Goal: Information Seeking & Learning: Learn about a topic

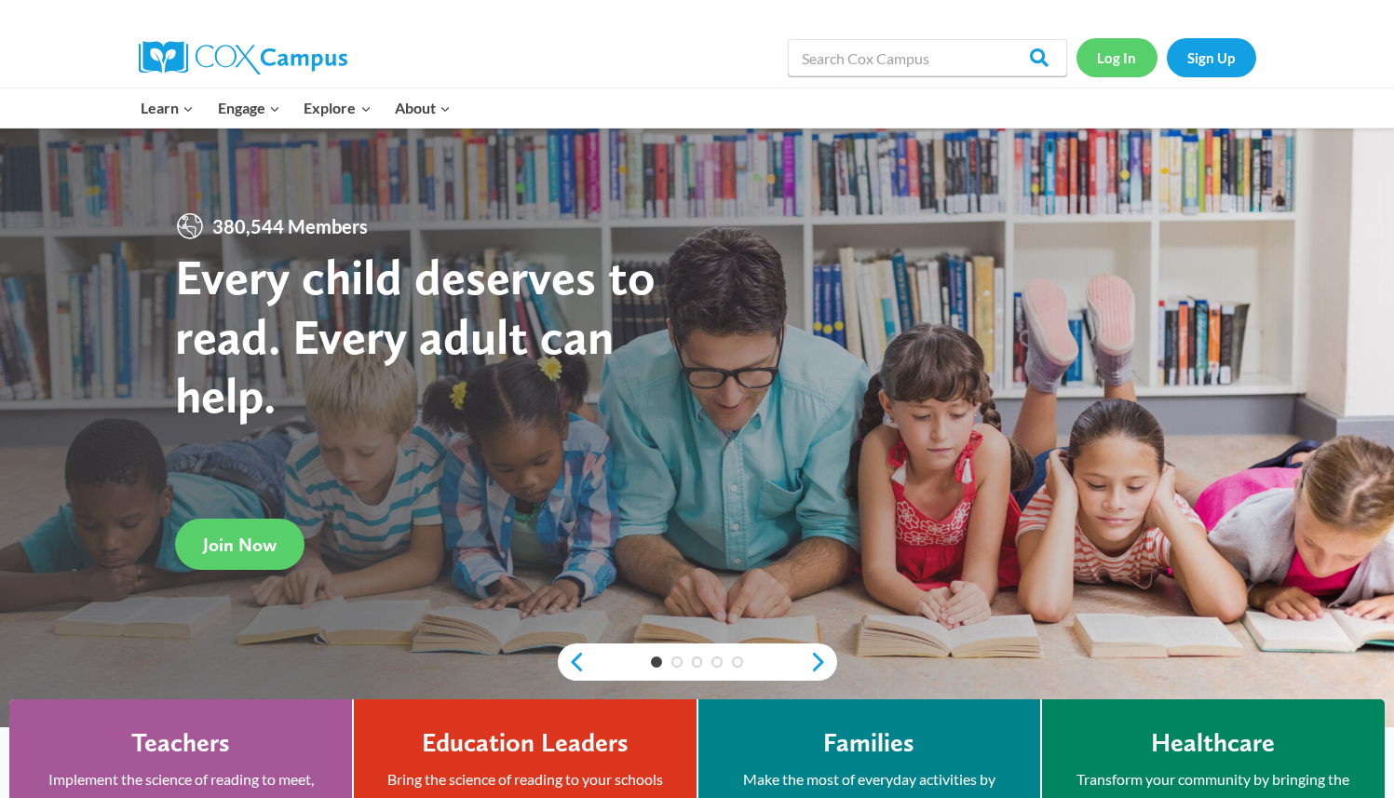
click at [1091, 50] on link "Log In" at bounding box center [1117, 57] width 81 height 38
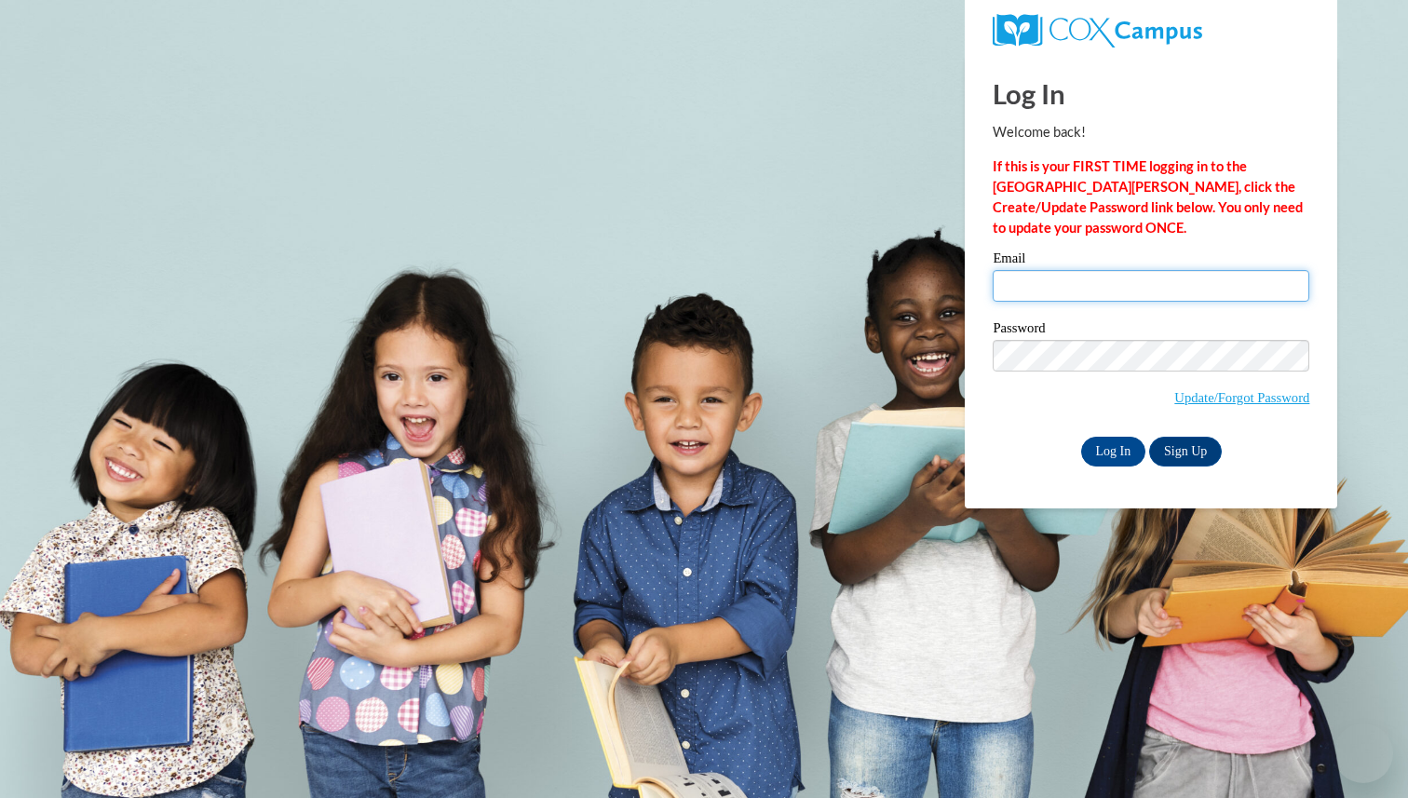
type input "esmeralda.carini@k12.hi.us"
click at [1089, 279] on input "esmeralda.carini@k12.hi.us" at bounding box center [1151, 286] width 317 height 32
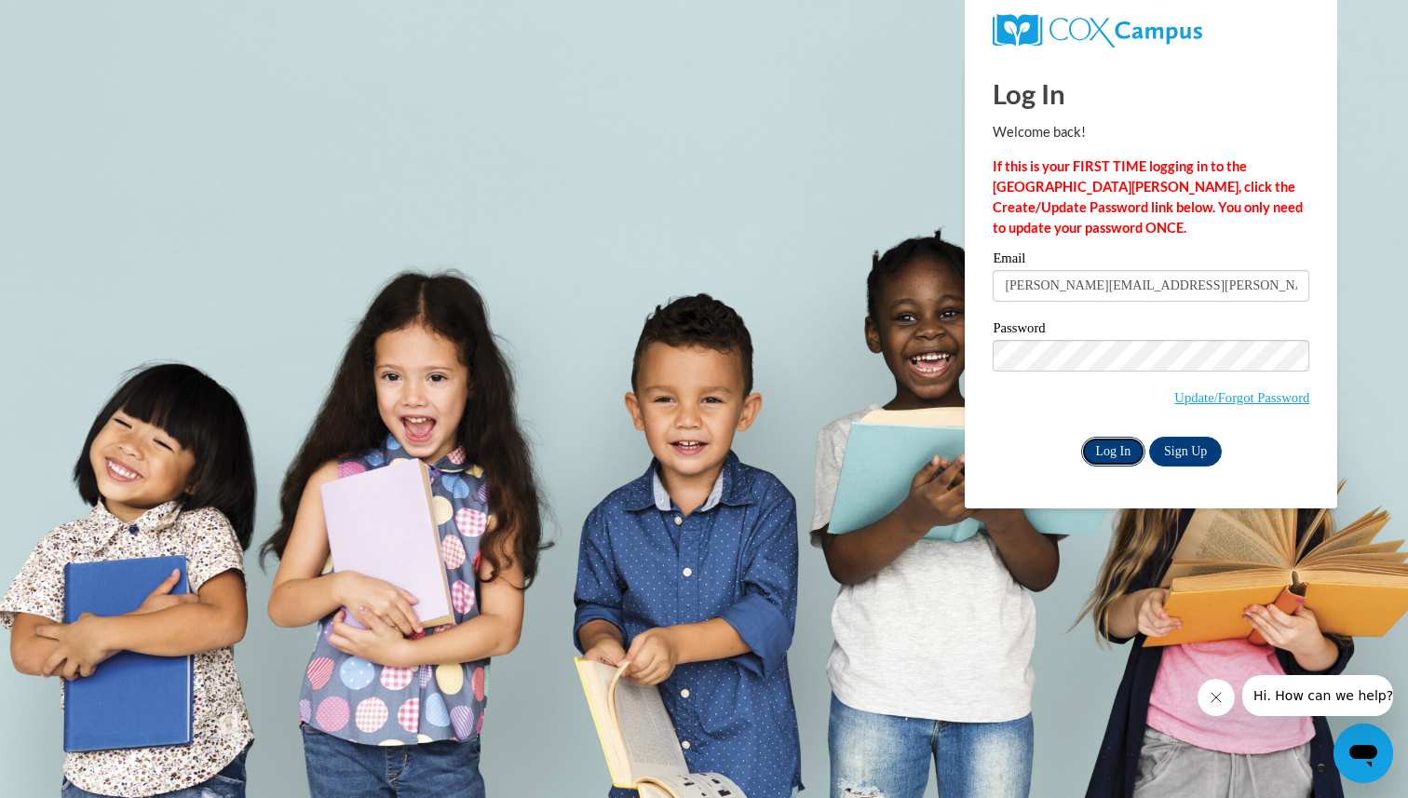
click at [1108, 453] on input "Log In" at bounding box center [1113, 452] width 65 height 30
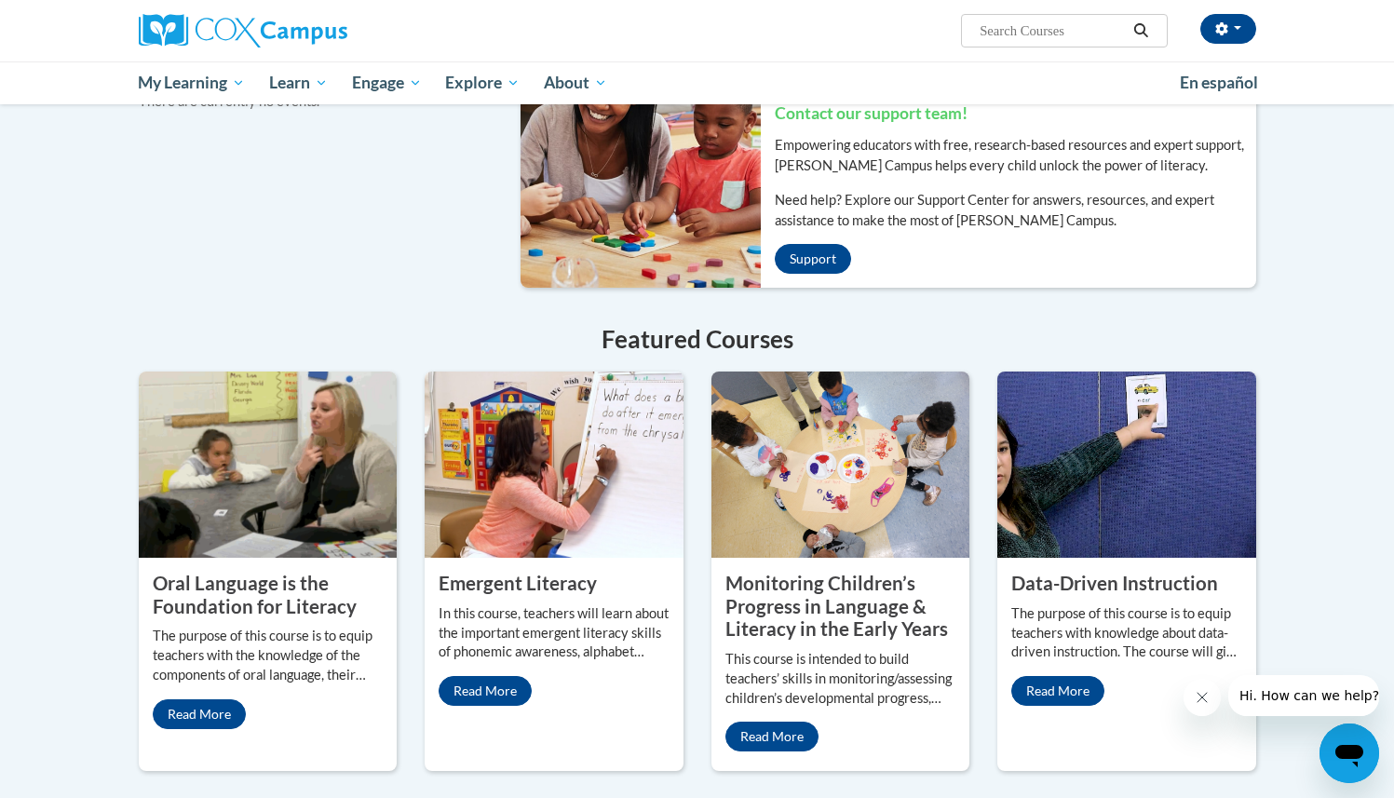
scroll to position [1284, 0]
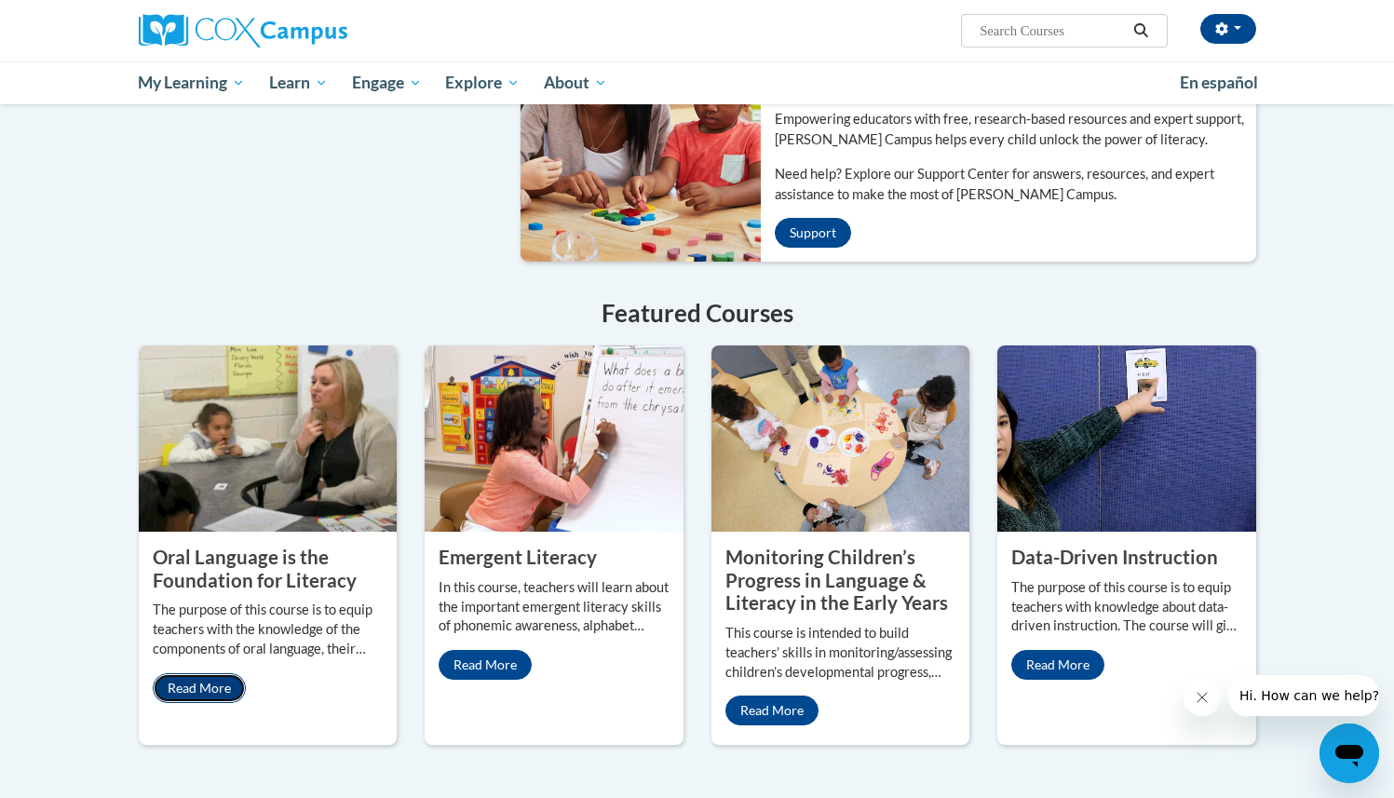
click at [198, 673] on link "Read More" at bounding box center [199, 688] width 93 height 30
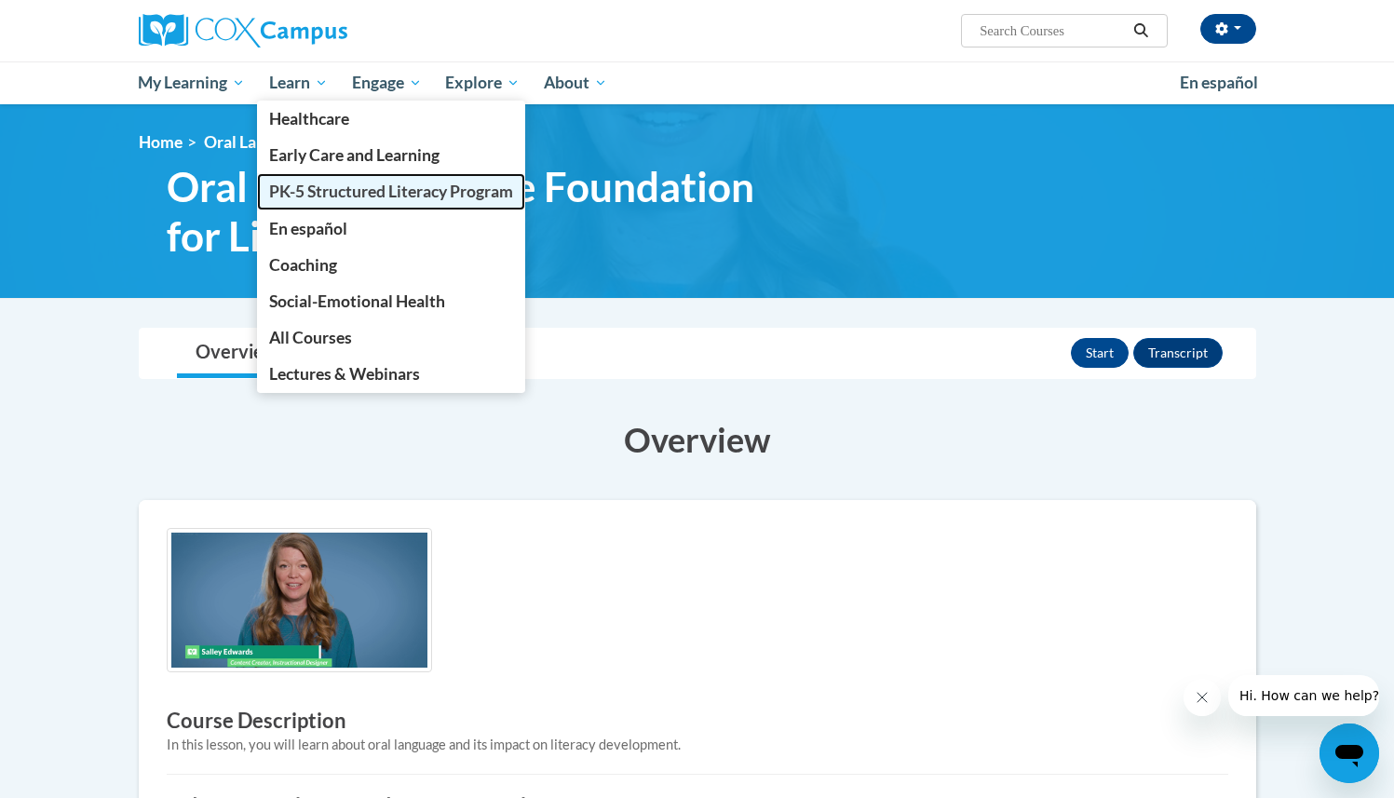
click at [305, 193] on span "PK-5 Structured Literacy Program" at bounding box center [391, 192] width 244 height 20
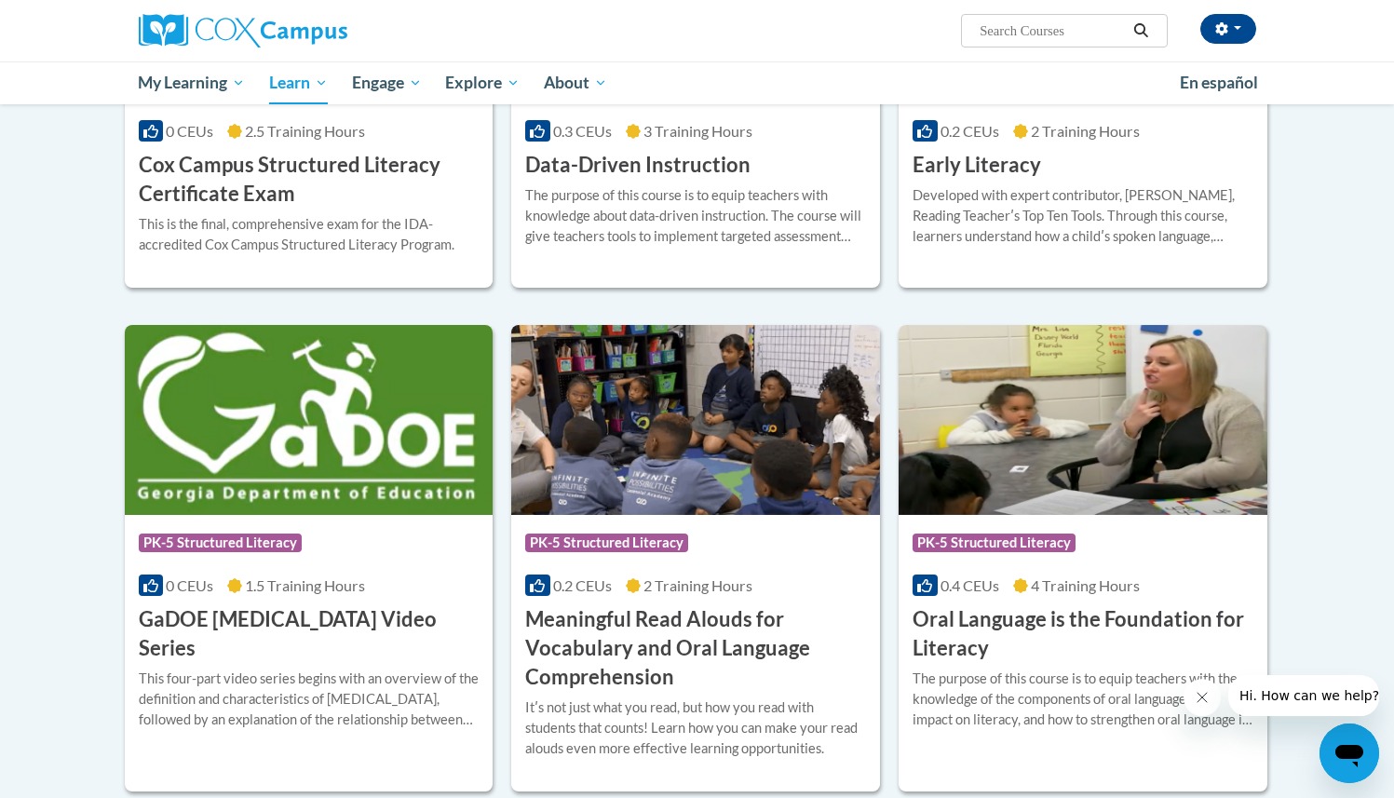
scroll to position [836, 0]
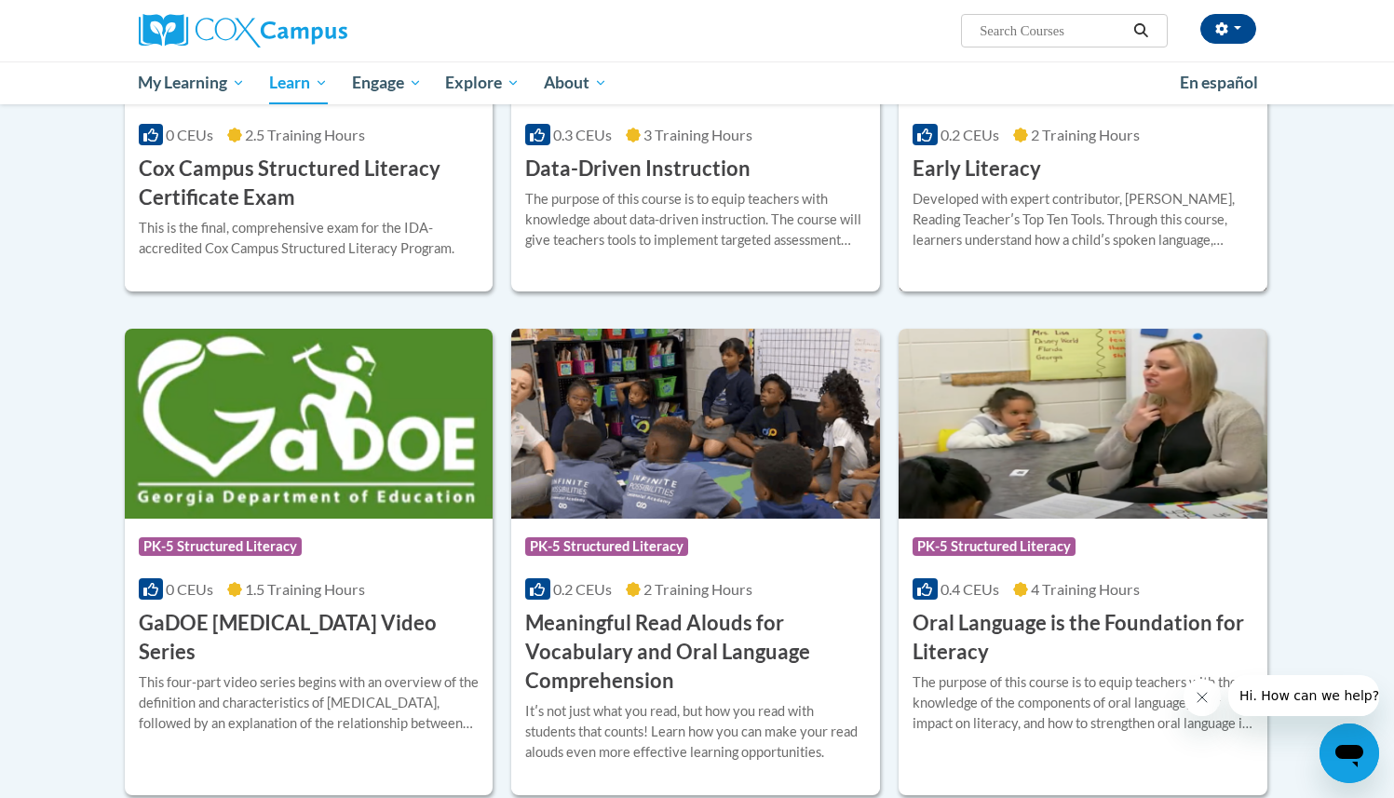
click at [970, 165] on h3 "Early Literacy" at bounding box center [977, 169] width 129 height 29
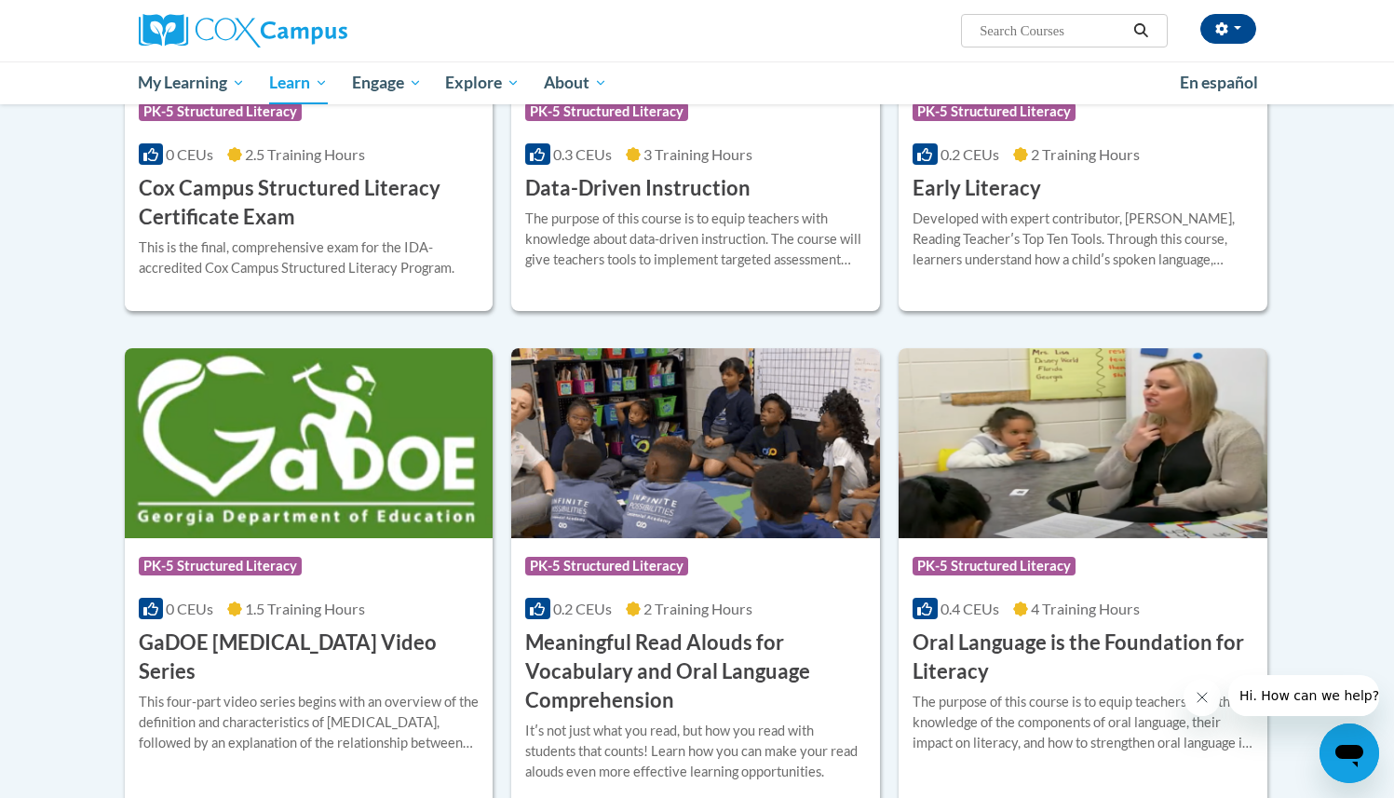
scroll to position [465, 0]
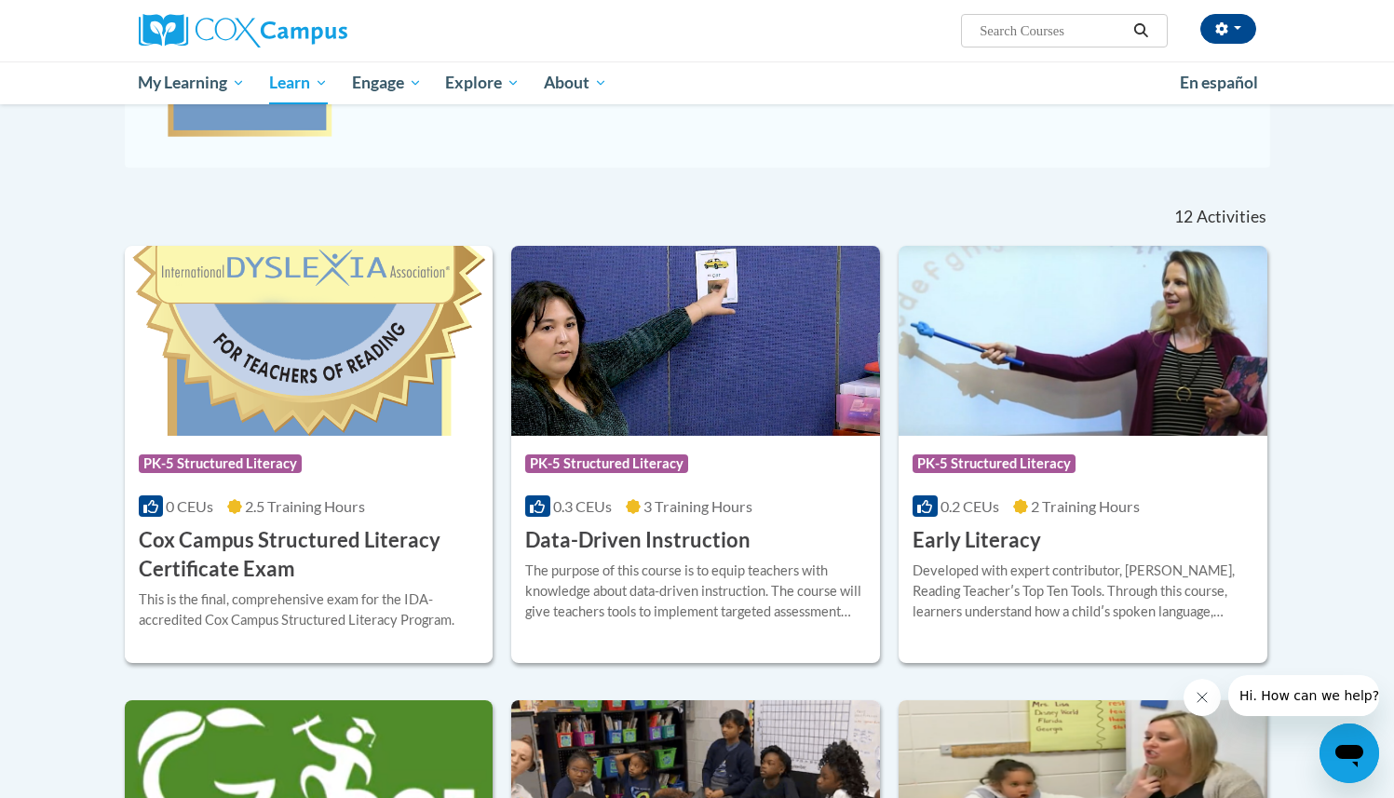
click at [1041, 35] on input "Search..." at bounding box center [1052, 31] width 149 height 22
type input "ECOsystem"
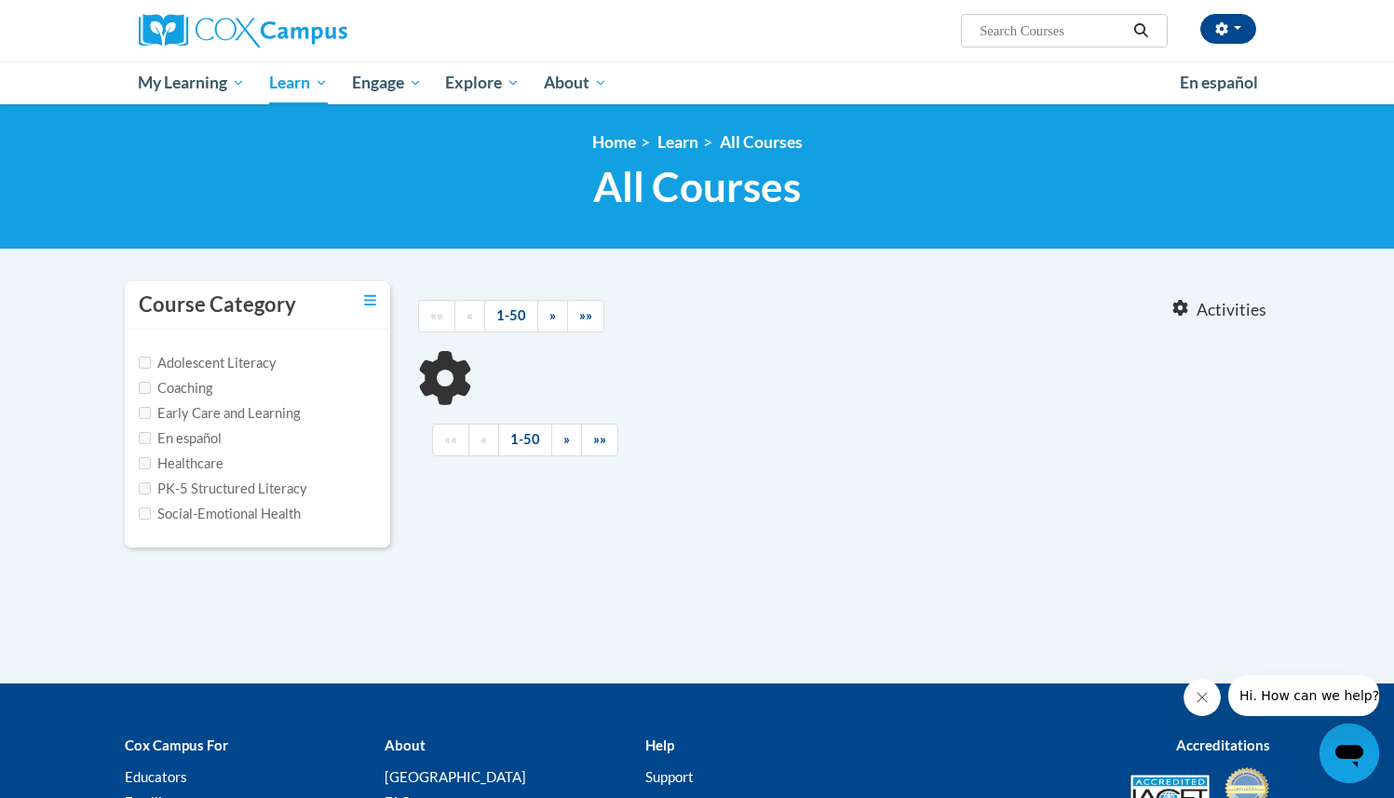
type input "ECOsystem"
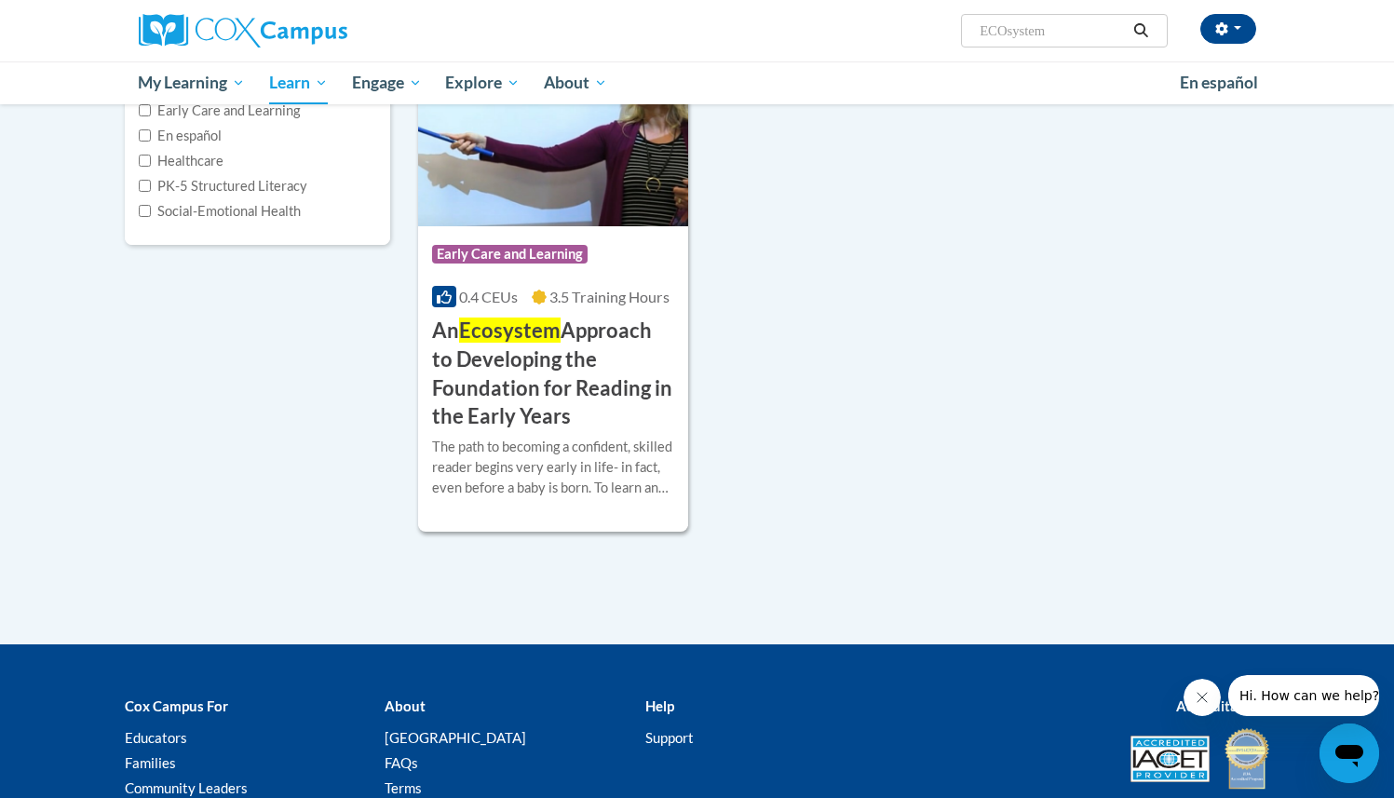
scroll to position [316, 0]
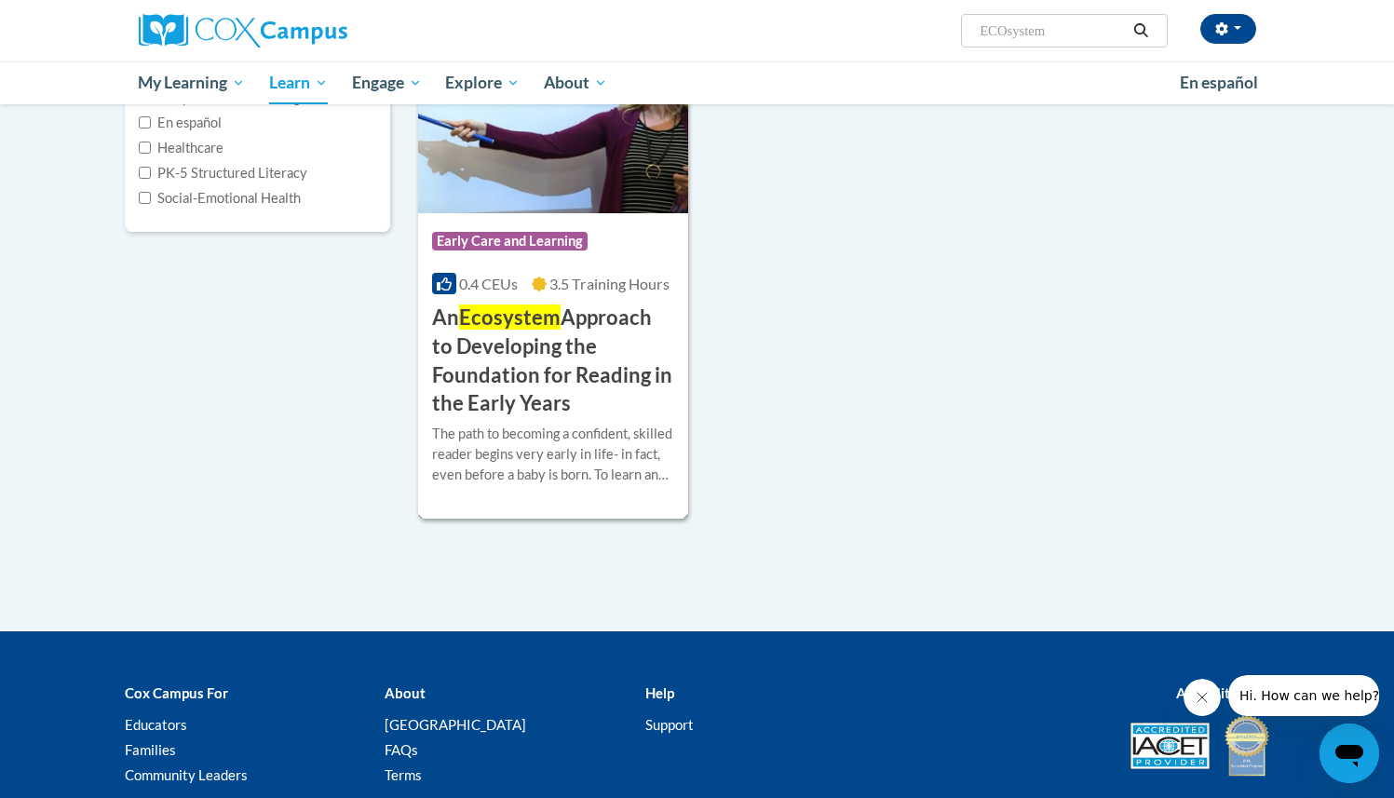
click at [571, 352] on h3 "An Ecosystem Approach to Developing the Foundation for Reading in the Early Yea…" at bounding box center [553, 361] width 243 height 115
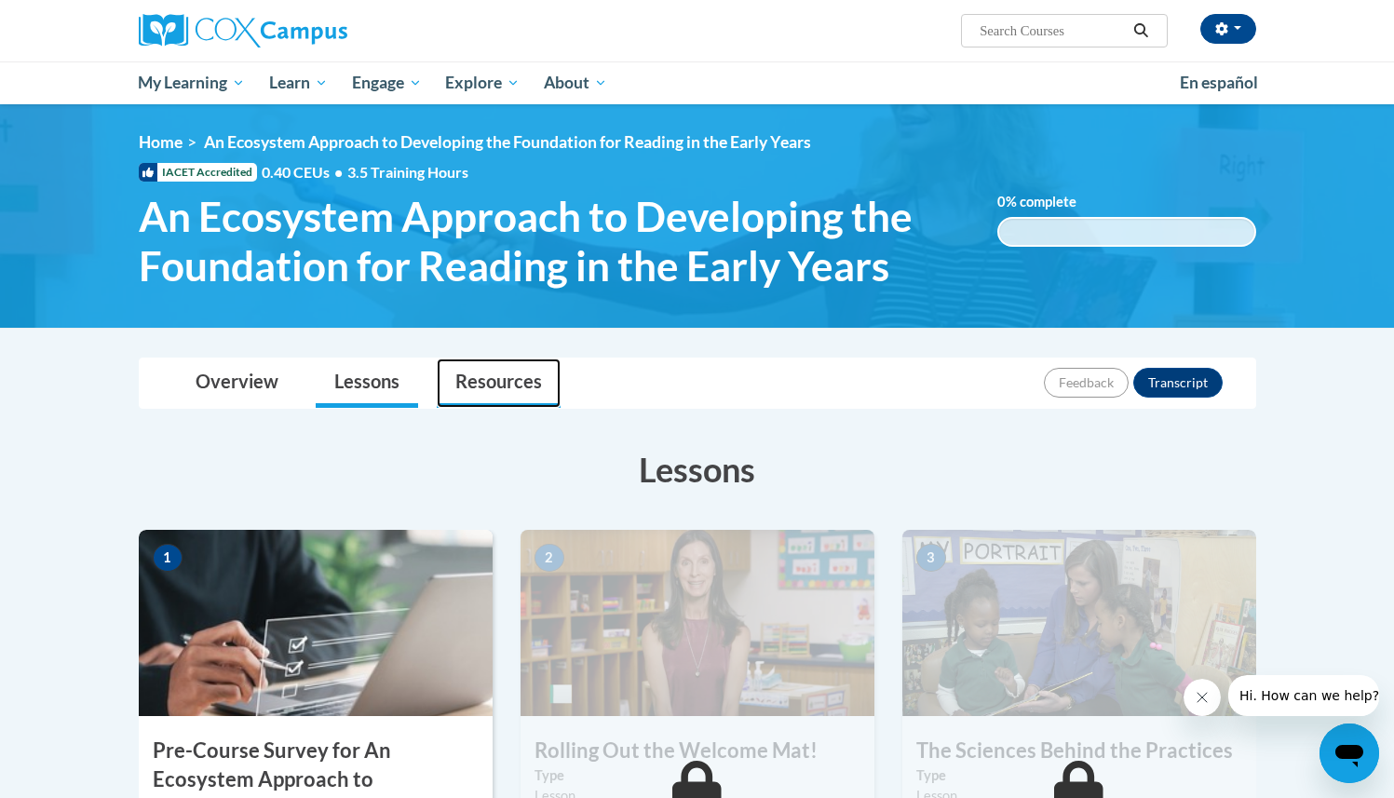
click at [483, 374] on link "Resources" at bounding box center [499, 383] width 124 height 49
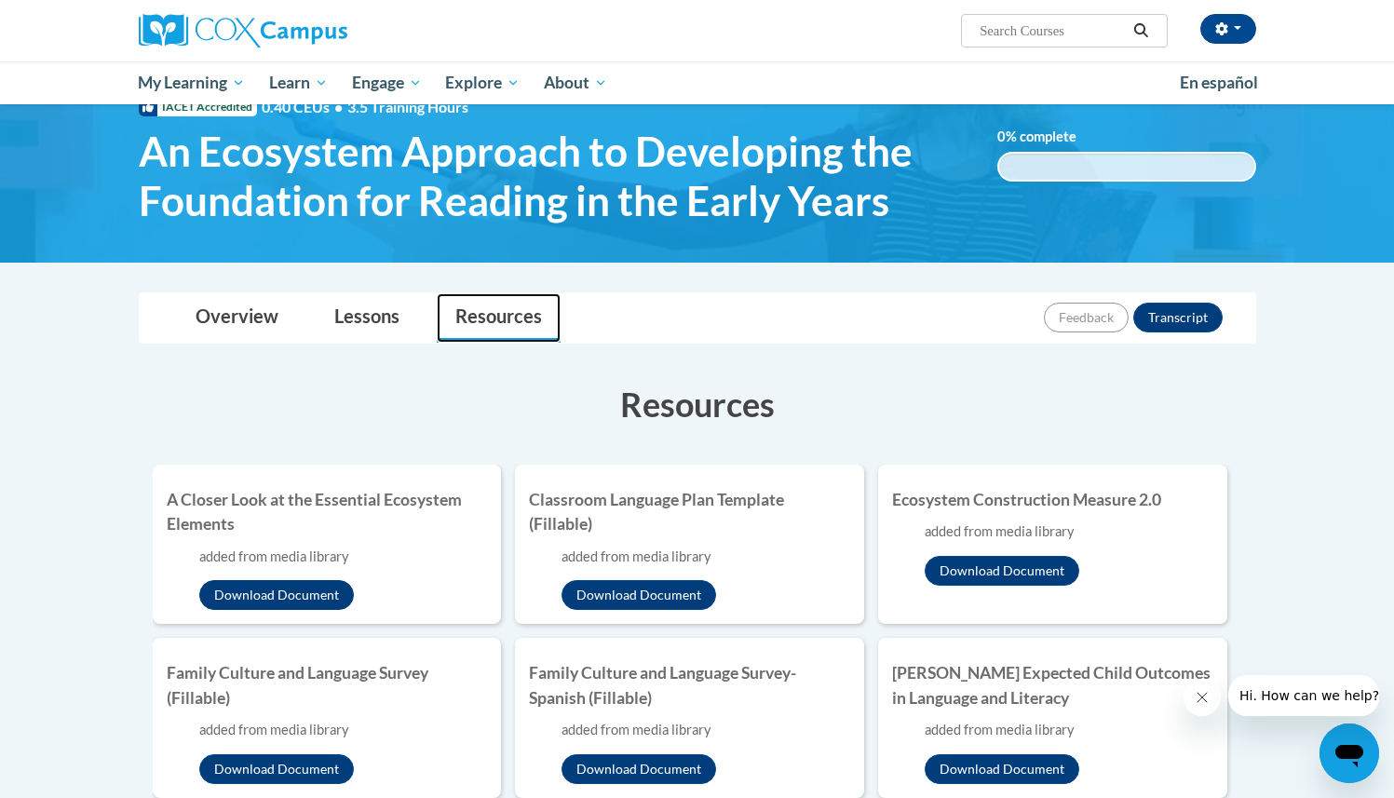
scroll to position [71, 0]
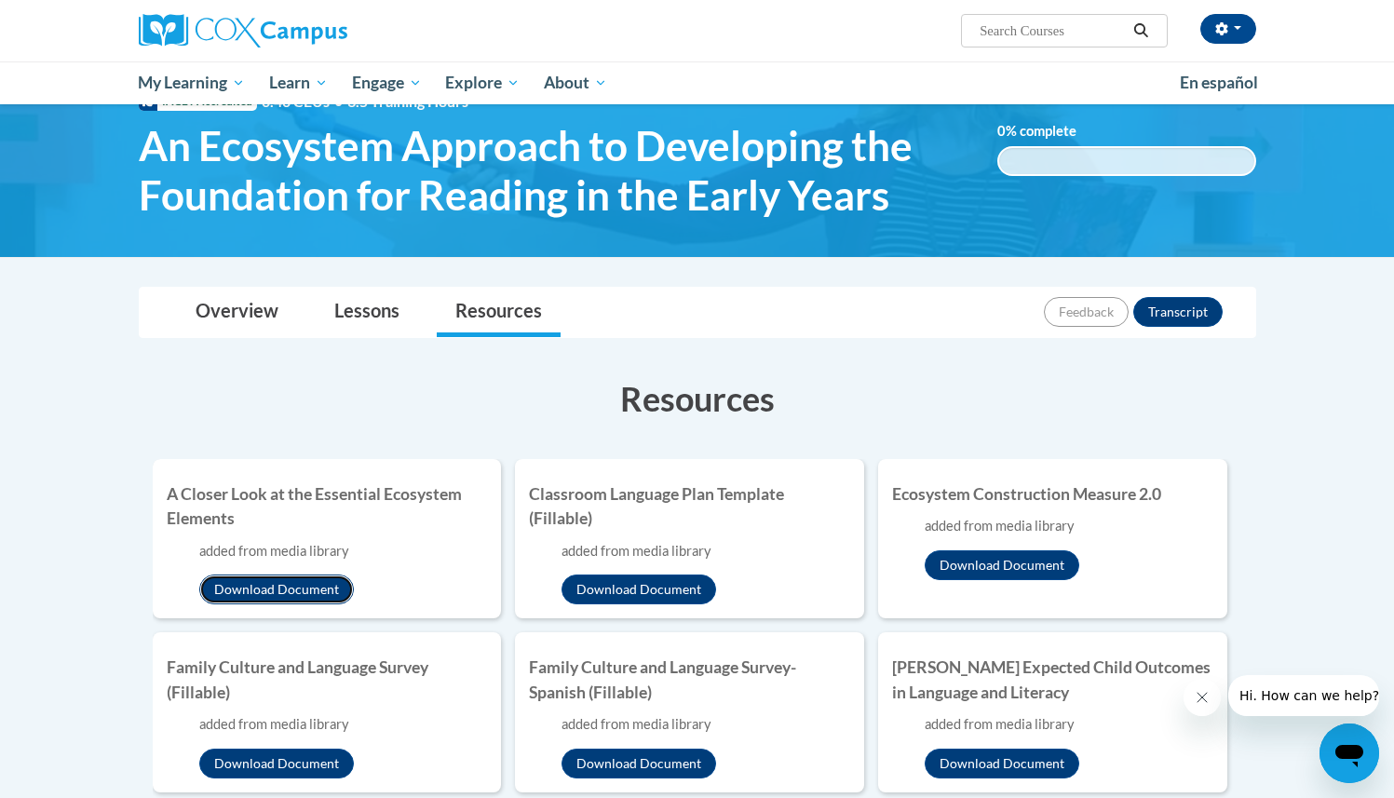
click at [279, 585] on button "Download Document" at bounding box center [276, 590] width 155 height 30
click at [246, 310] on link "Overview" at bounding box center [237, 312] width 120 height 49
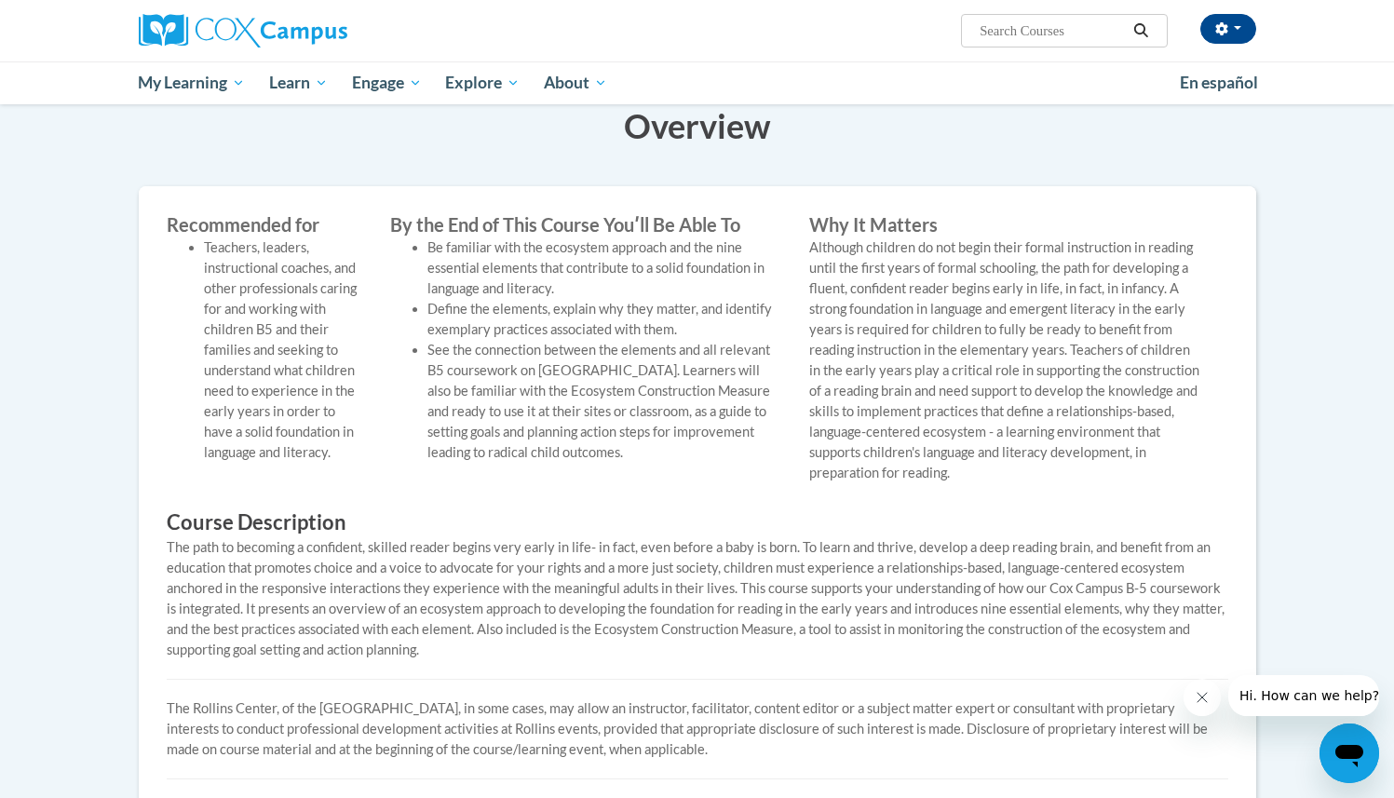
scroll to position [0, 0]
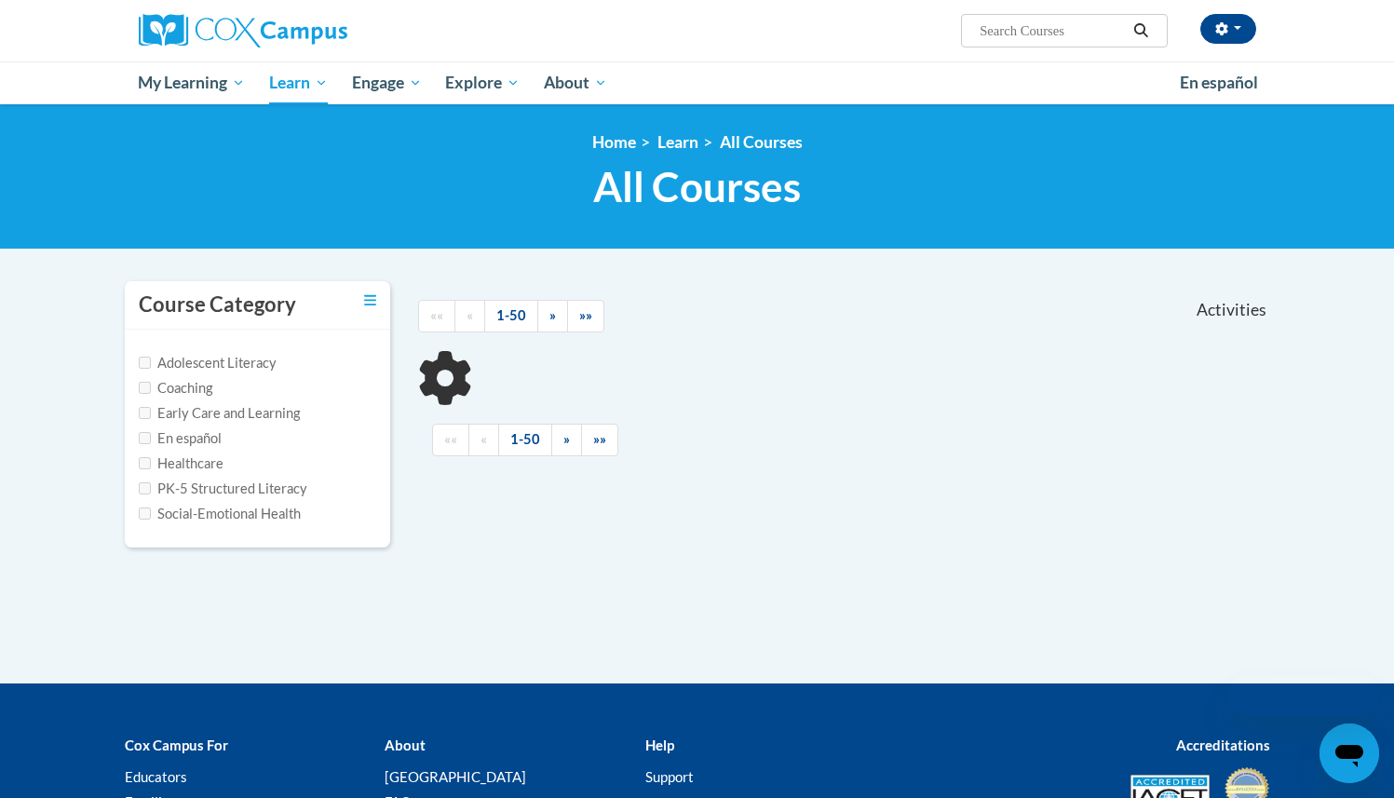
scroll to position [191, 0]
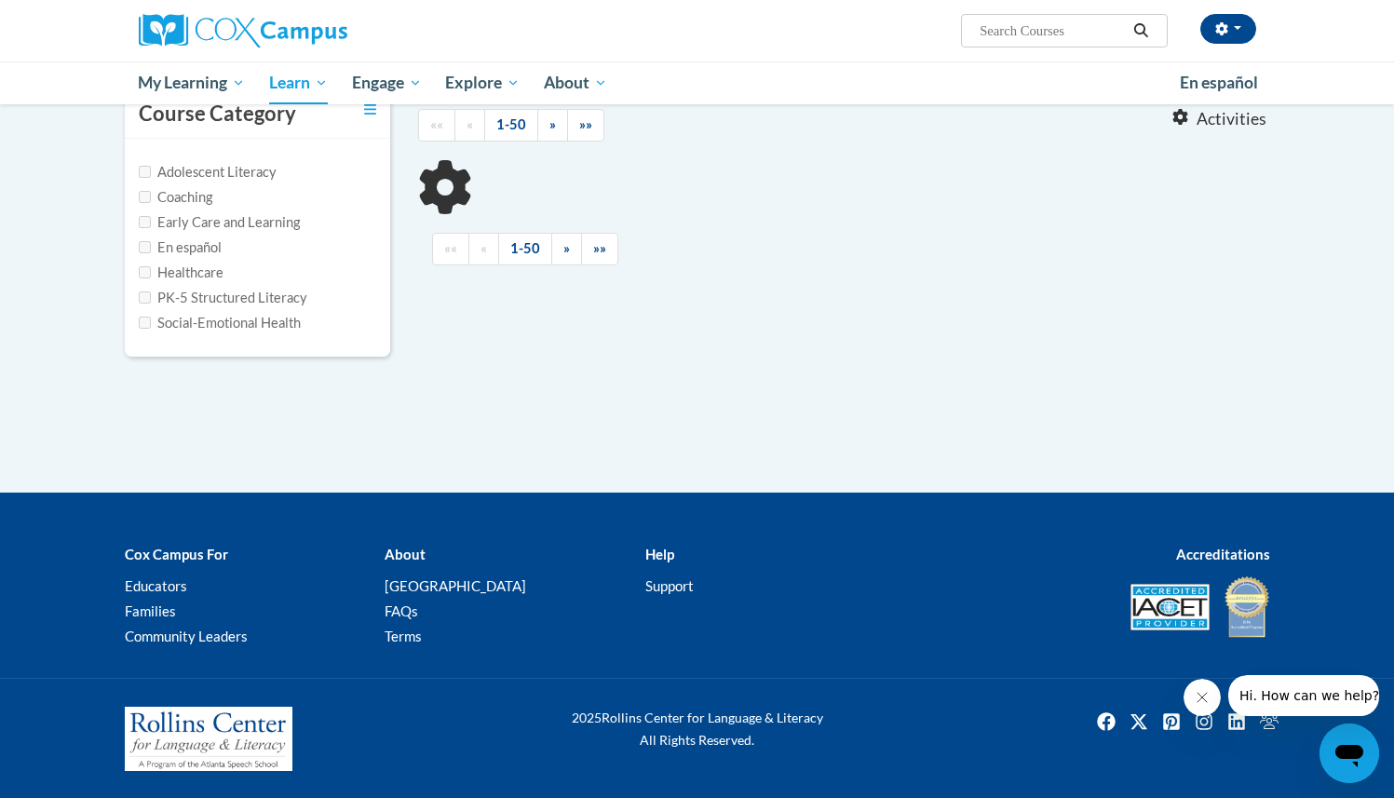
type input "ECOsystem"
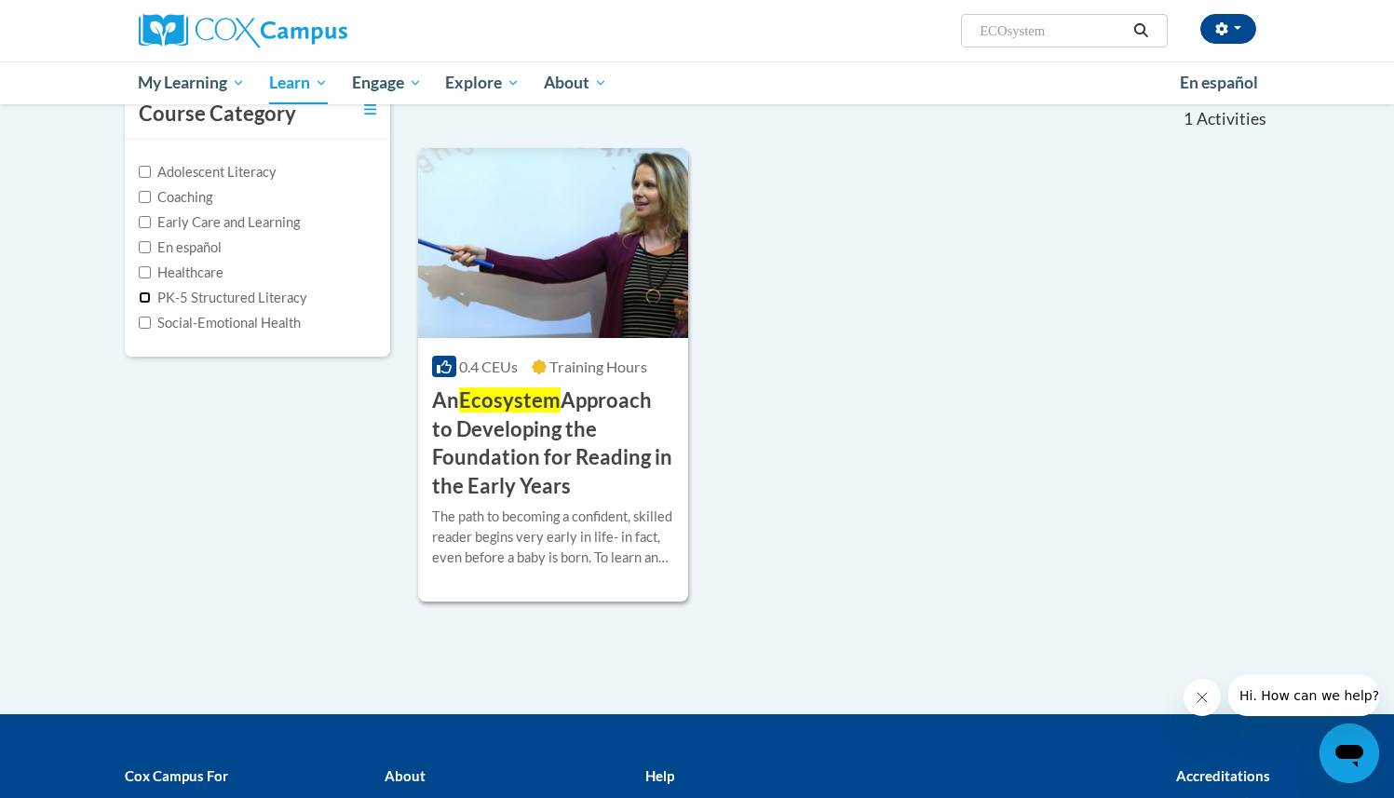
click at [144, 299] on input "PK-5 Structured Literacy" at bounding box center [145, 298] width 12 height 12
checkbox input "true"
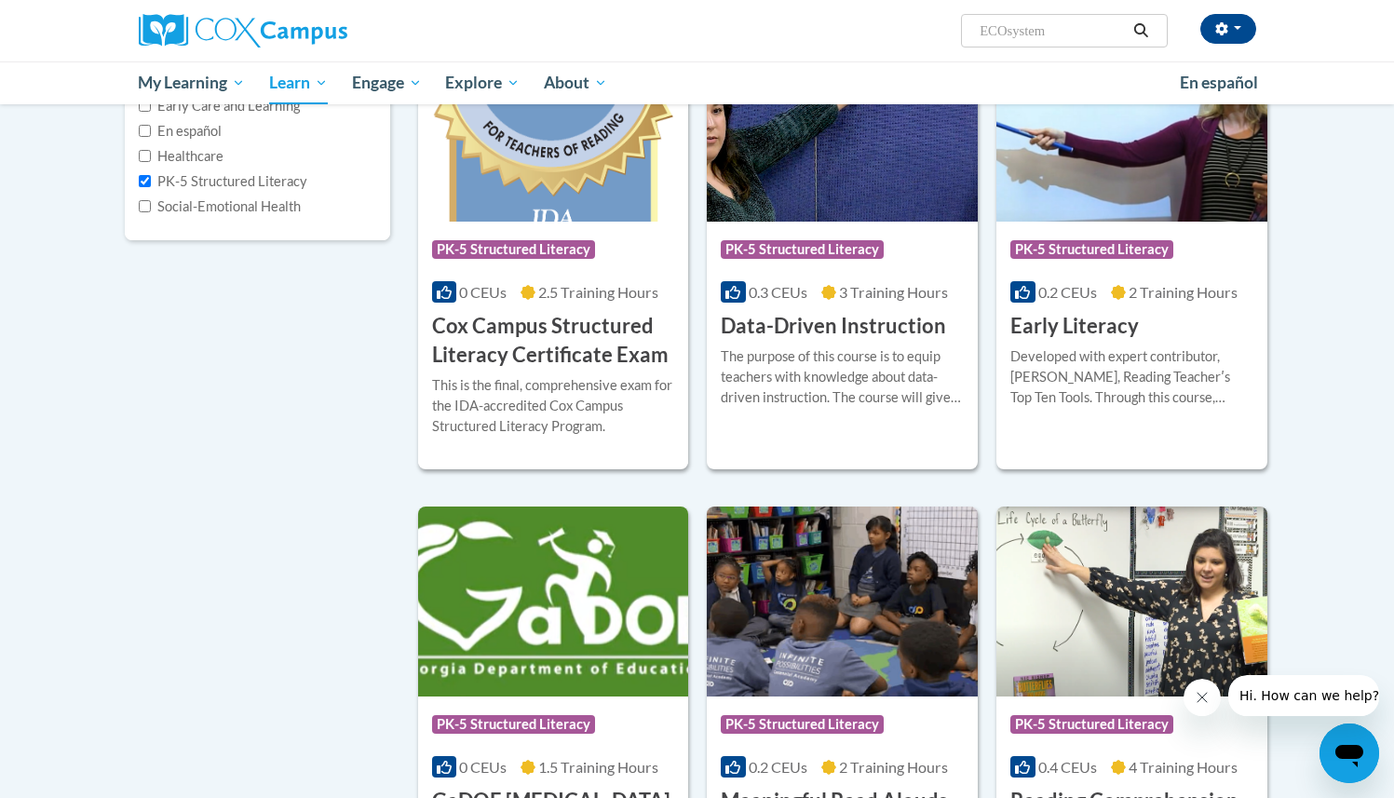
scroll to position [305, 0]
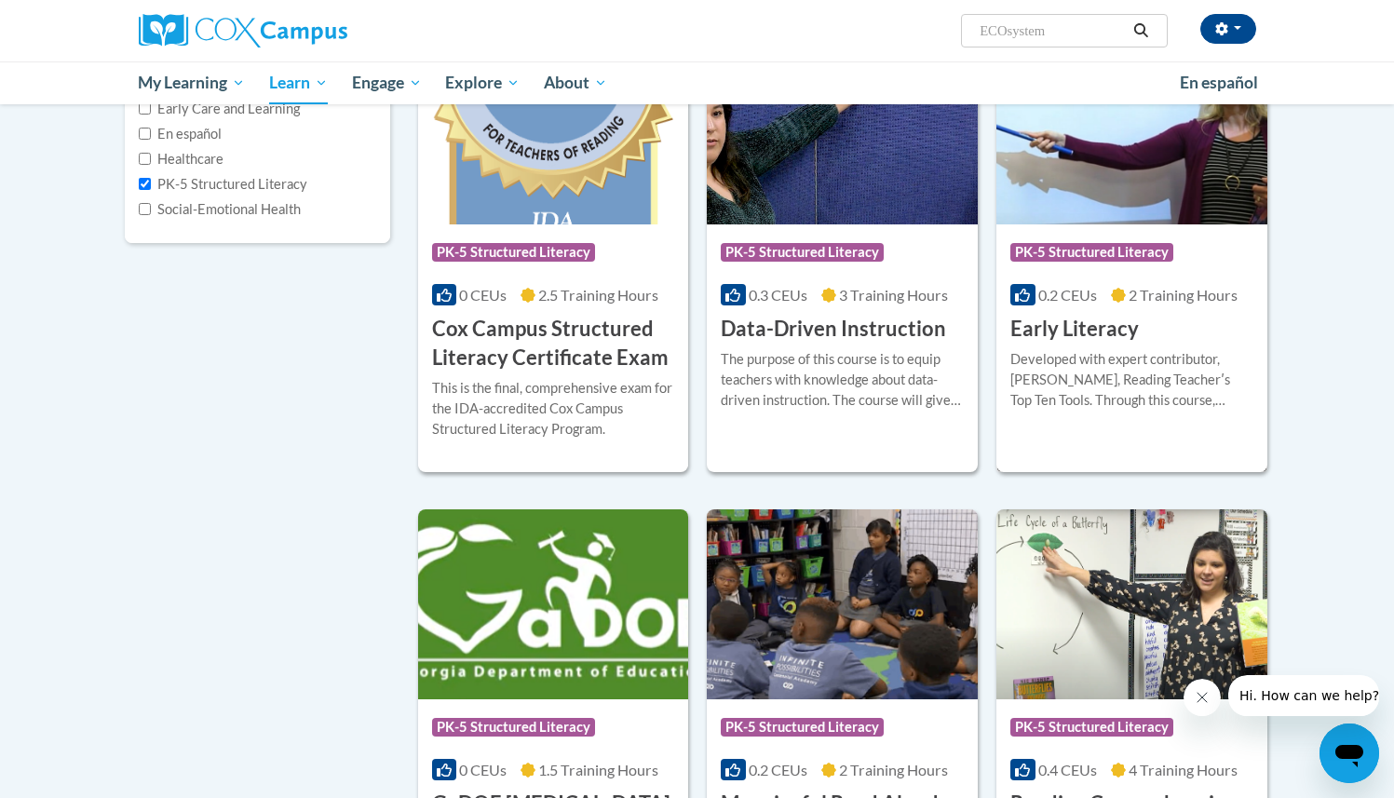
click at [1095, 337] on h3 "Early Literacy" at bounding box center [1075, 329] width 129 height 29
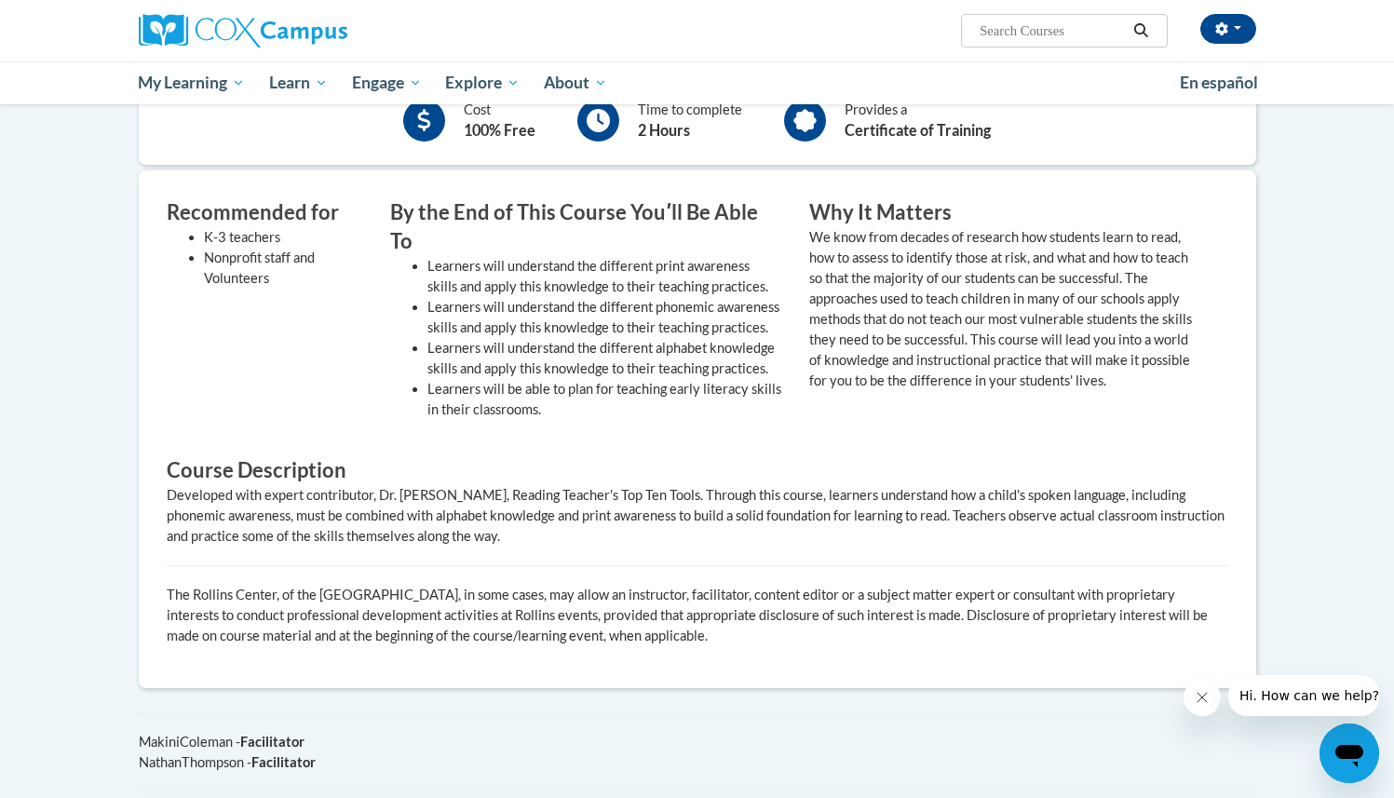
scroll to position [559, 0]
